Goal: Find contact information: Find contact information

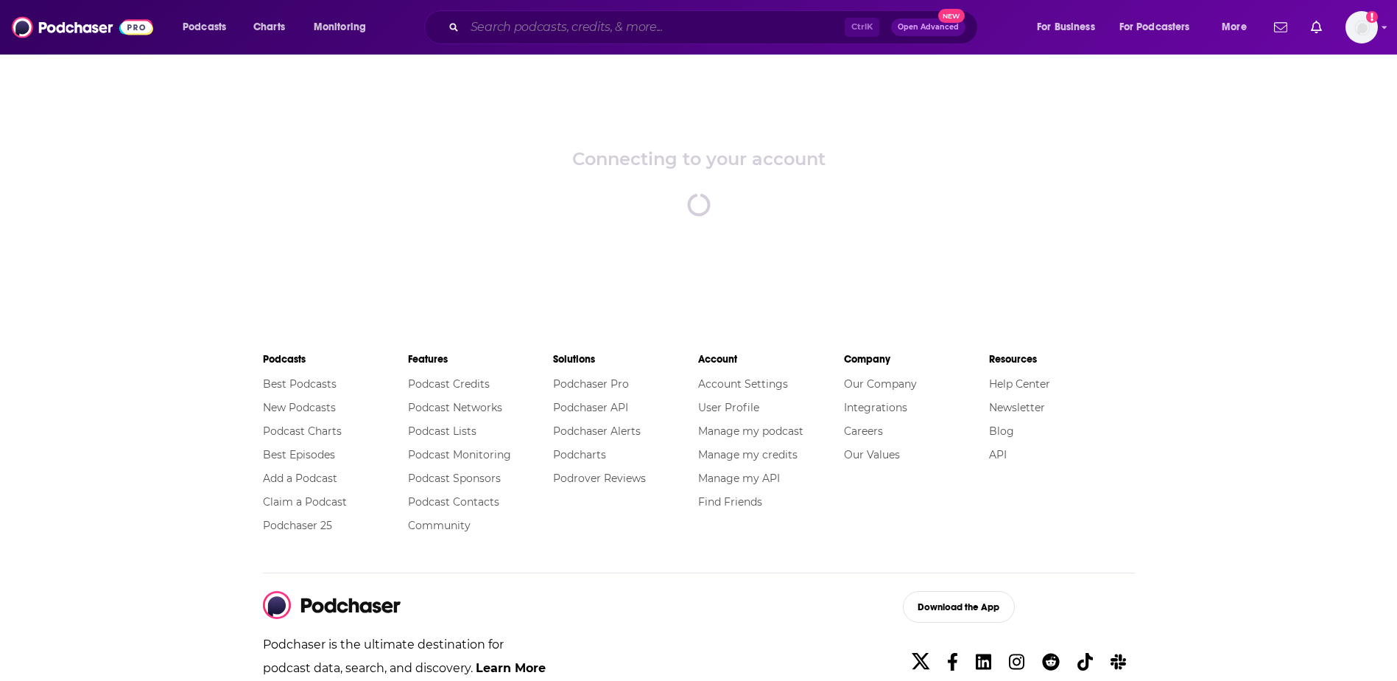
click at [683, 32] on input "Search podcasts, credits, & more..." at bounding box center [655, 27] width 380 height 24
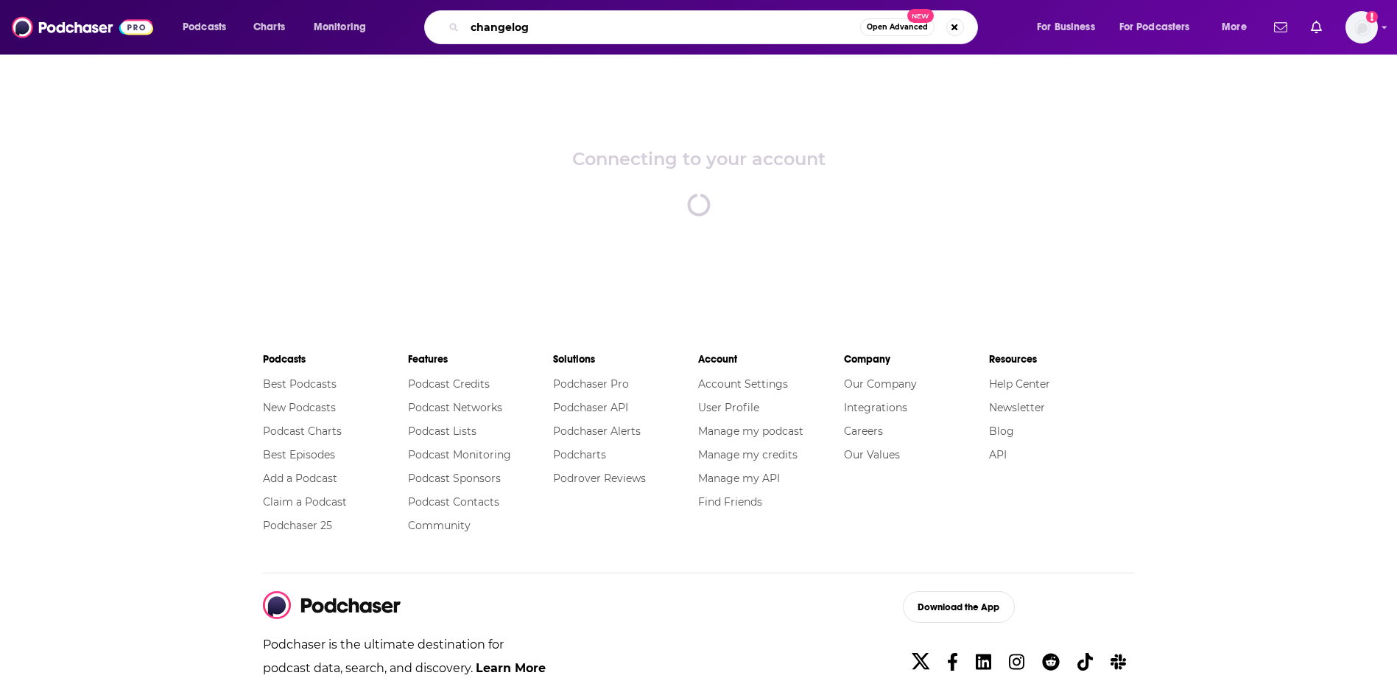
type input "changelog"
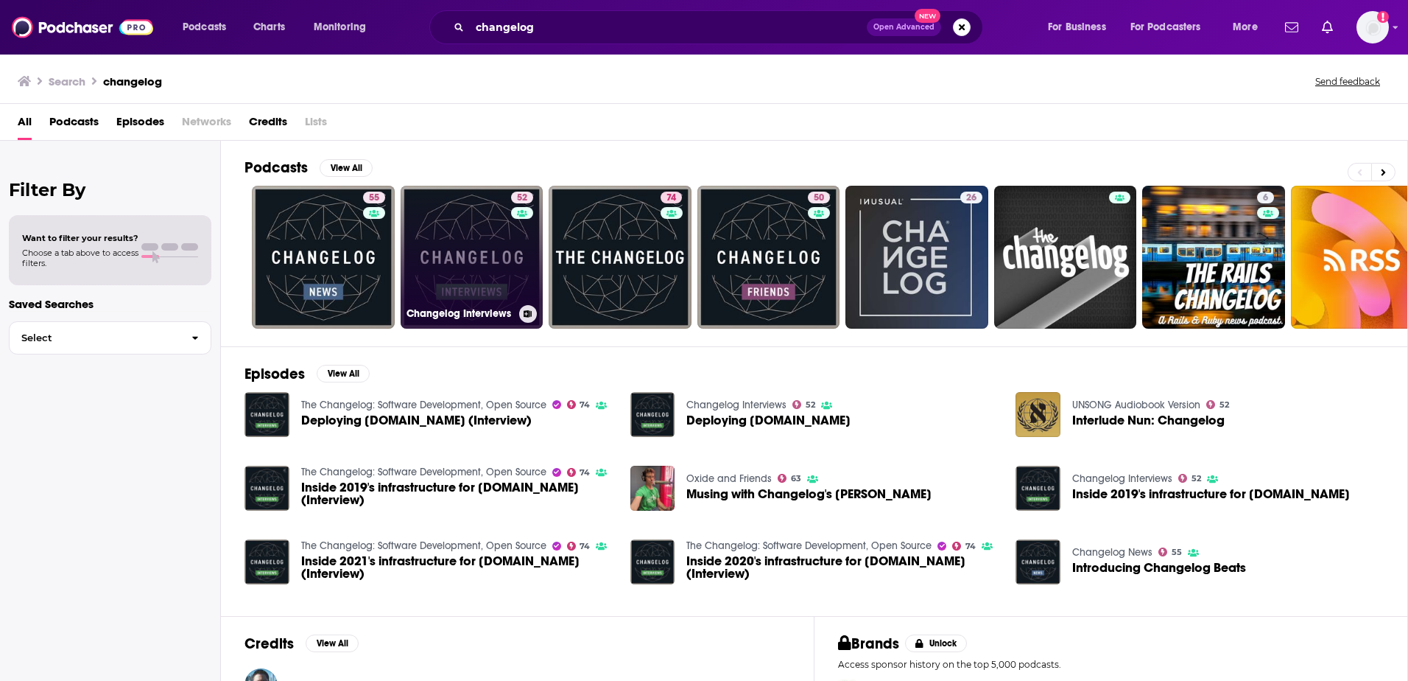
click at [479, 249] on link "52 Changelog Interviews" at bounding box center [472, 257] width 143 height 143
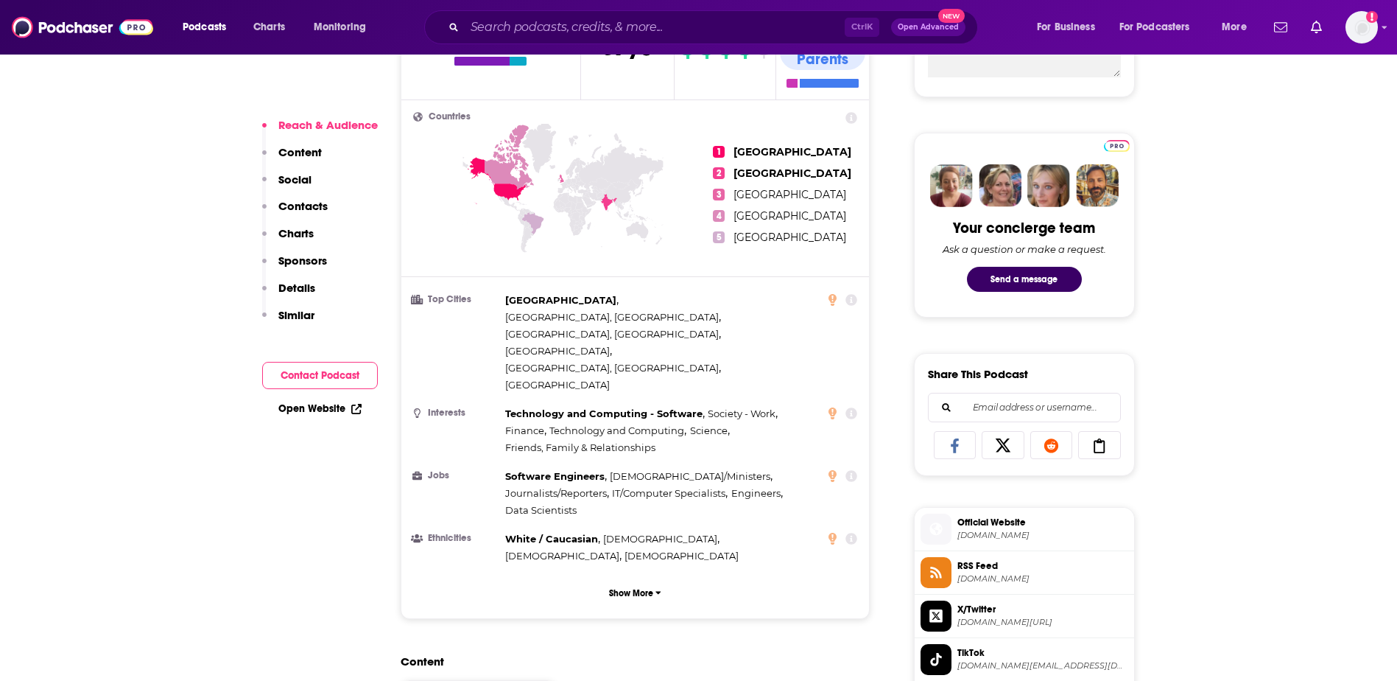
scroll to position [638, 0]
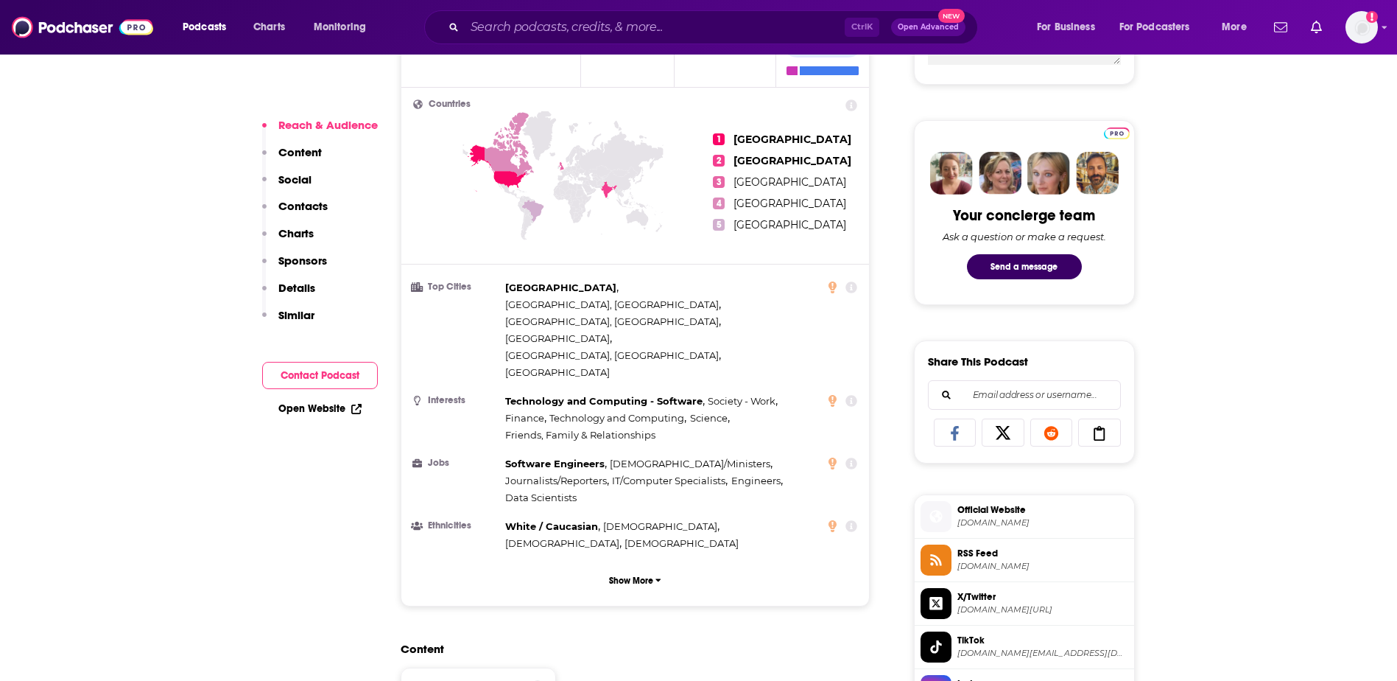
click at [354, 370] on button "Contact Podcast" at bounding box center [320, 375] width 116 height 27
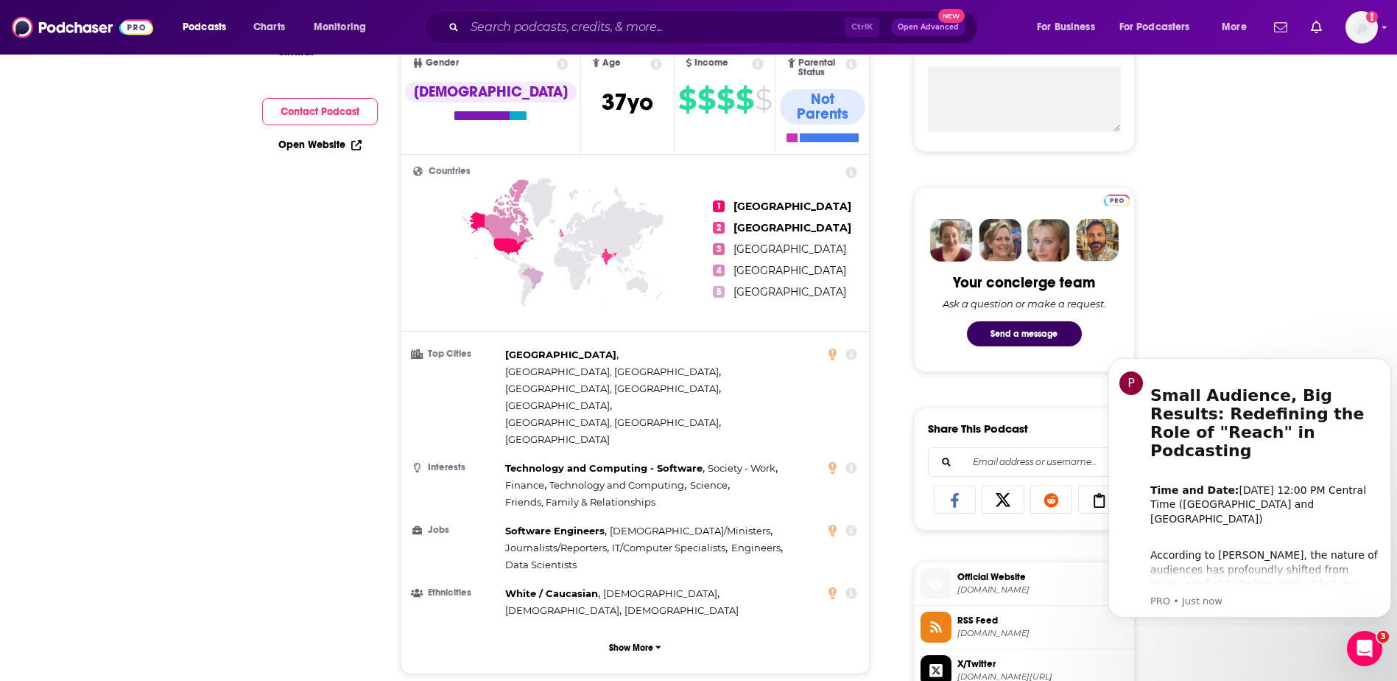
scroll to position [0, 0]
